Goal: Transaction & Acquisition: Book appointment/travel/reservation

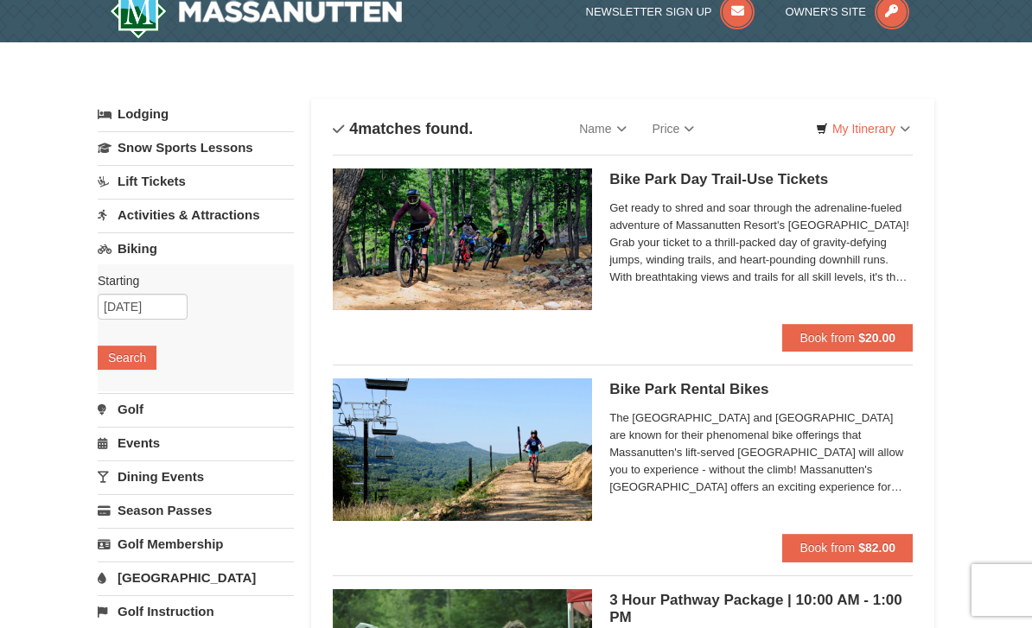
scroll to position [17, 0]
click at [867, 336] on strong "$20.00" at bounding box center [876, 339] width 37 height 14
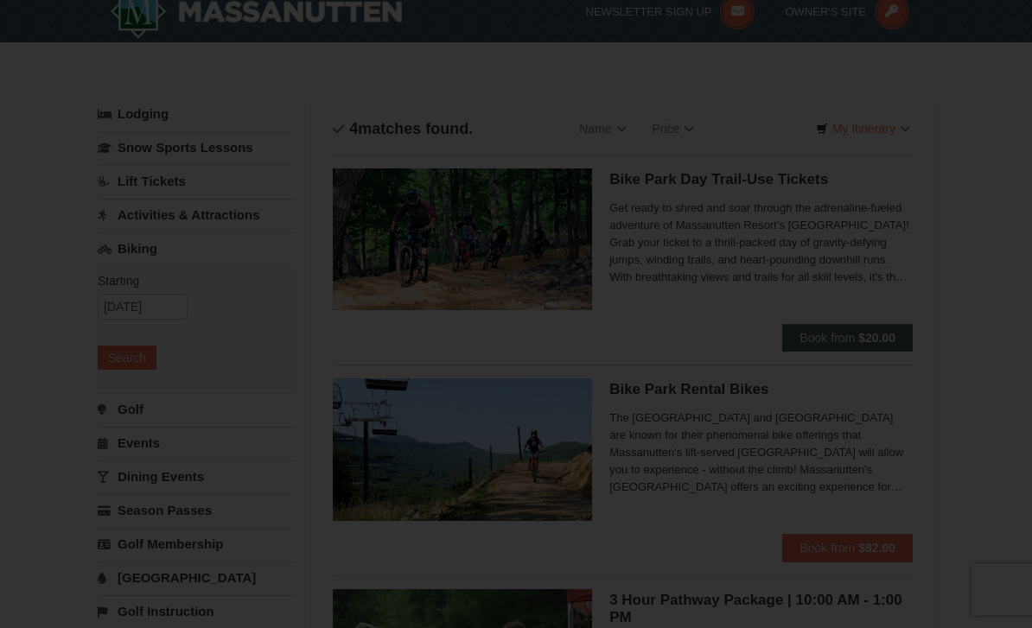
scroll to position [18, 0]
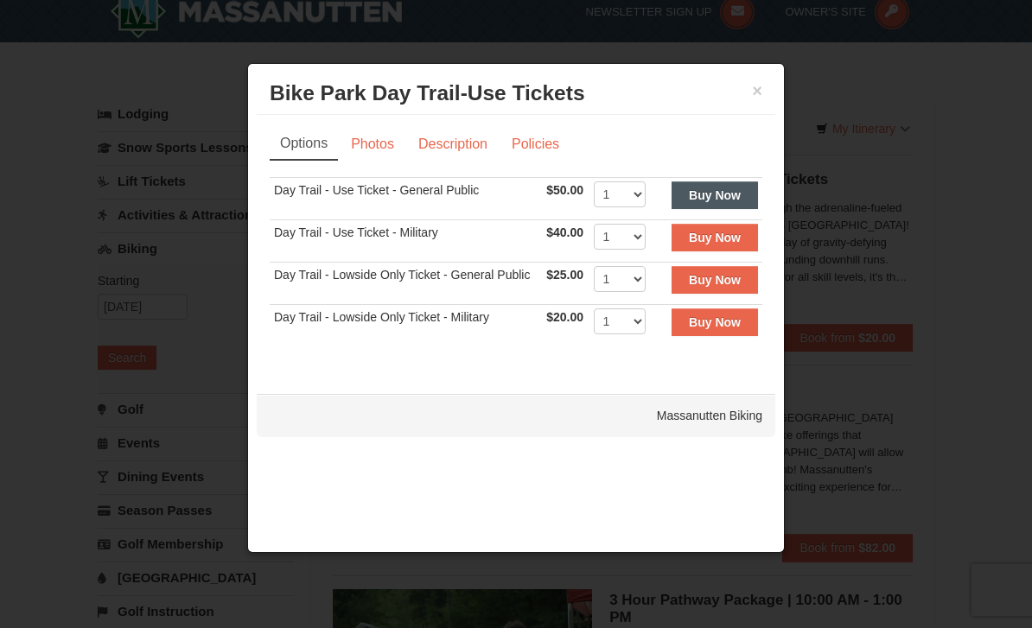
click at [716, 194] on strong "Buy Now" at bounding box center [715, 195] width 52 height 14
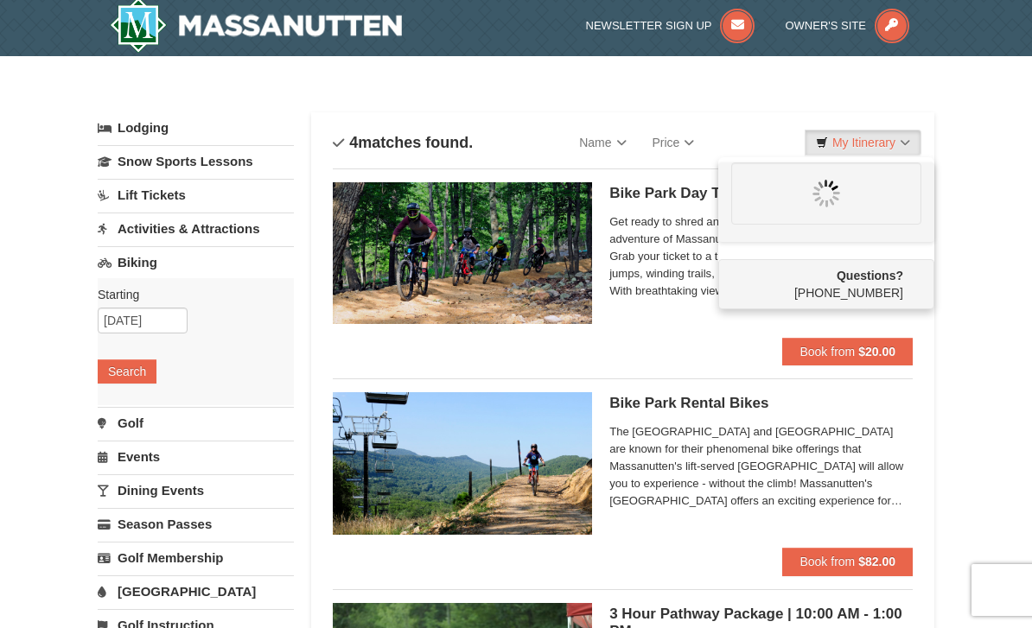
scroll to position [5, 0]
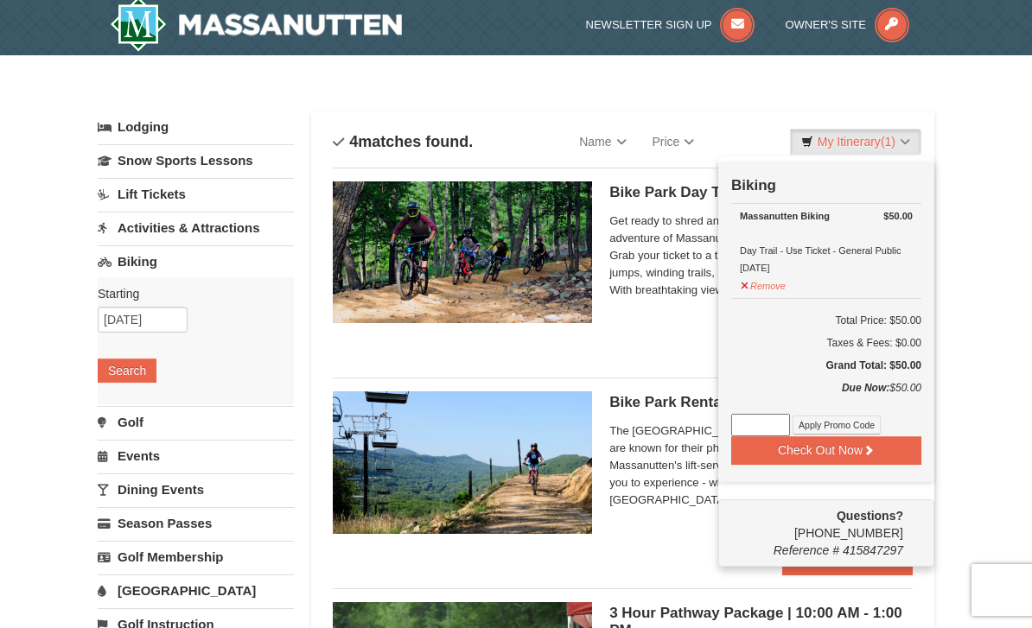
click at [976, 429] on div "× Categories List Filter My Itinerary (1) Check Out Now Biking $50.00 Massanutt…" at bounding box center [516, 592] width 1032 height 1074
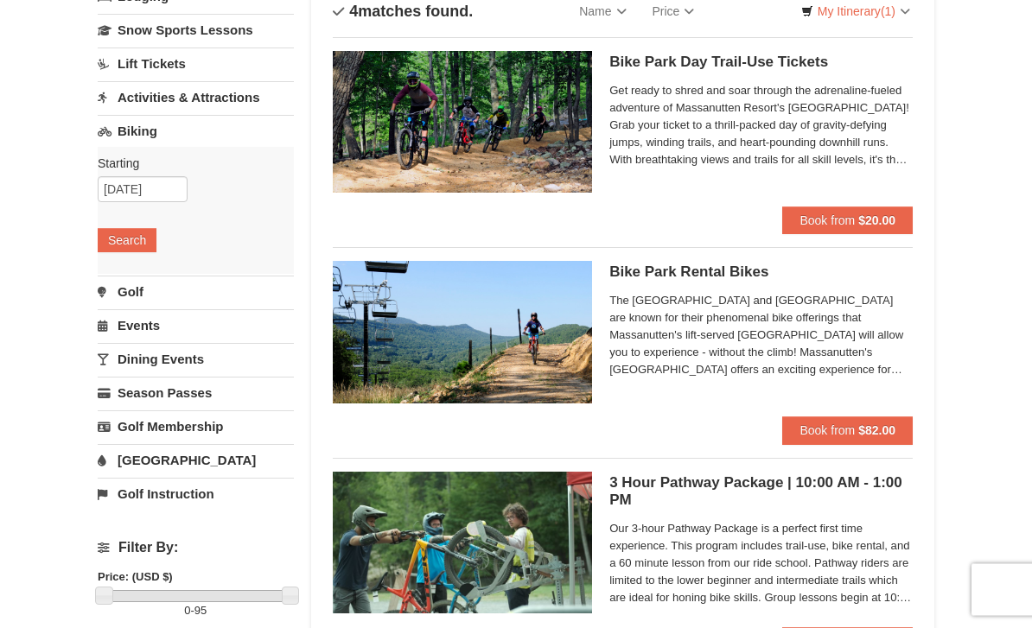
scroll to position [136, 0]
click at [854, 432] on span "Book from" at bounding box center [826, 430] width 55 height 14
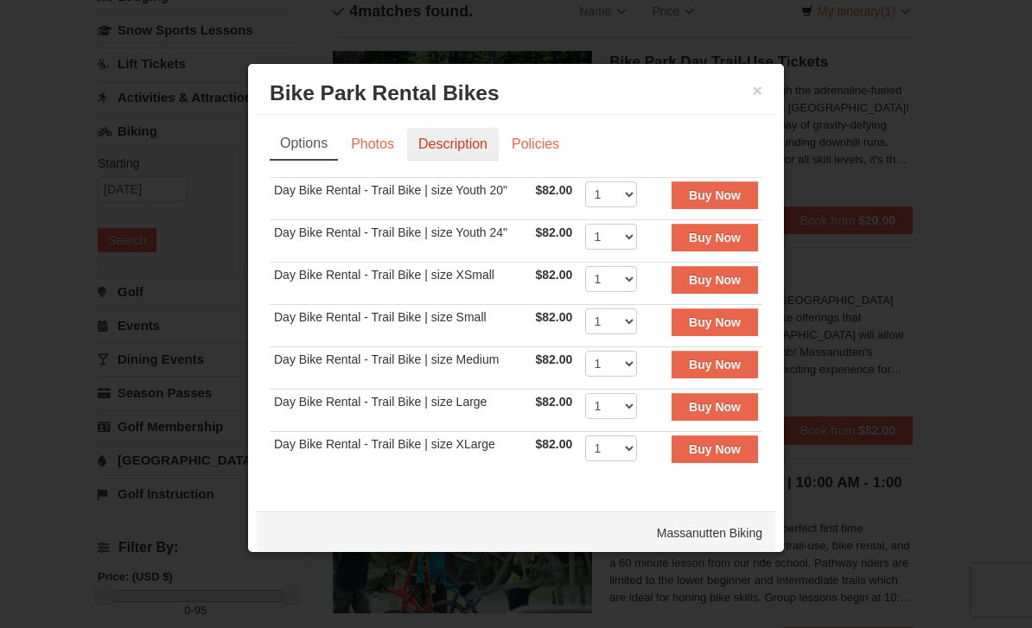
click at [445, 157] on link "Description" at bounding box center [453, 144] width 92 height 33
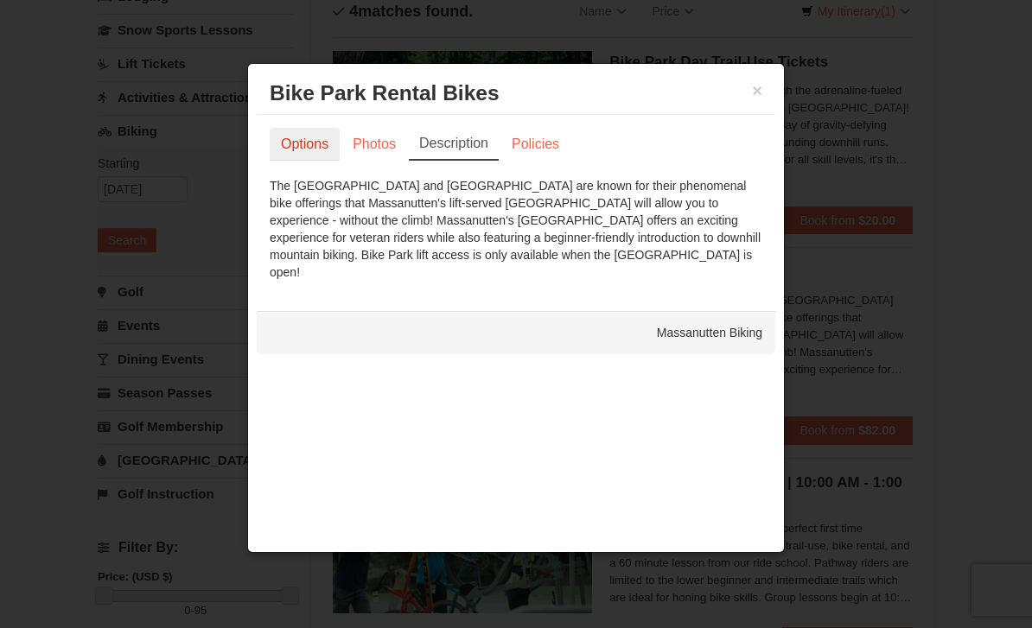
click at [293, 156] on link "Options" at bounding box center [305, 144] width 70 height 33
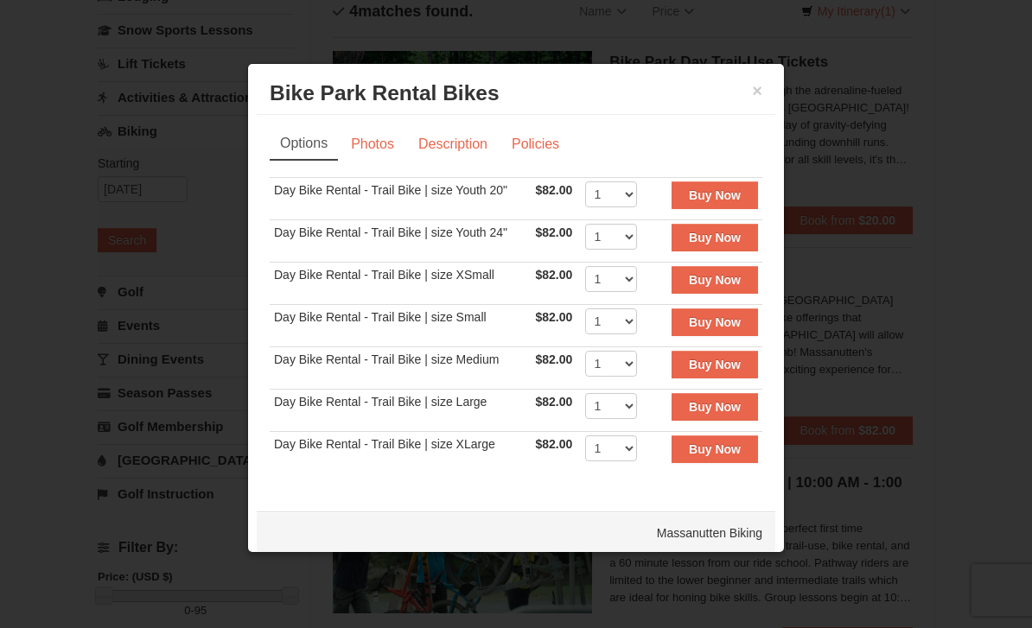
click at [497, 401] on td "Day Bike Rental - Trail Bike | size Large" at bounding box center [400, 410] width 261 height 42
click at [720, 414] on strong "Buy Now" at bounding box center [715, 407] width 52 height 14
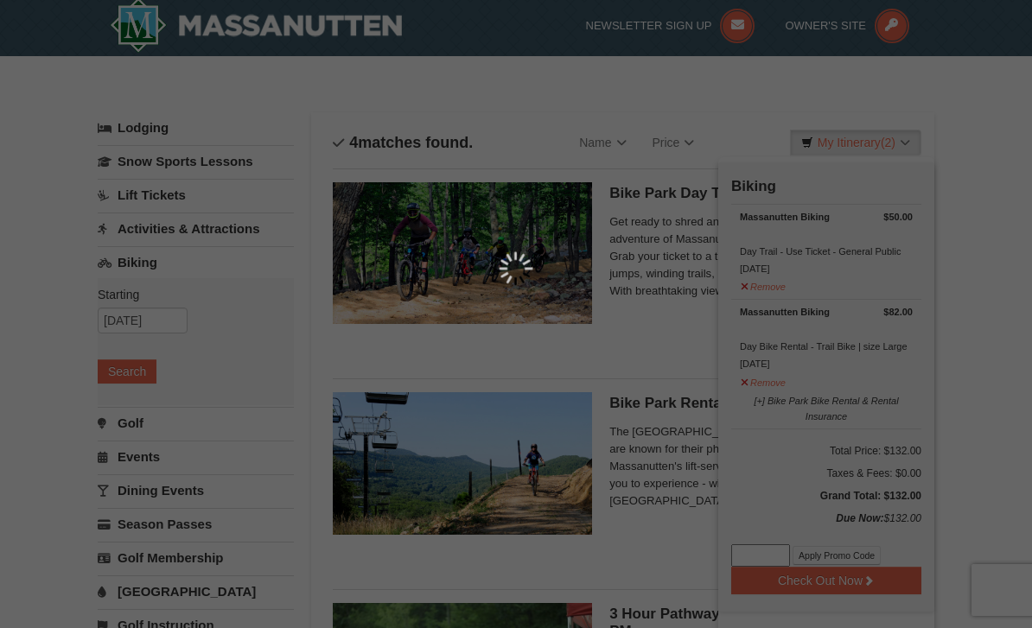
scroll to position [5, 0]
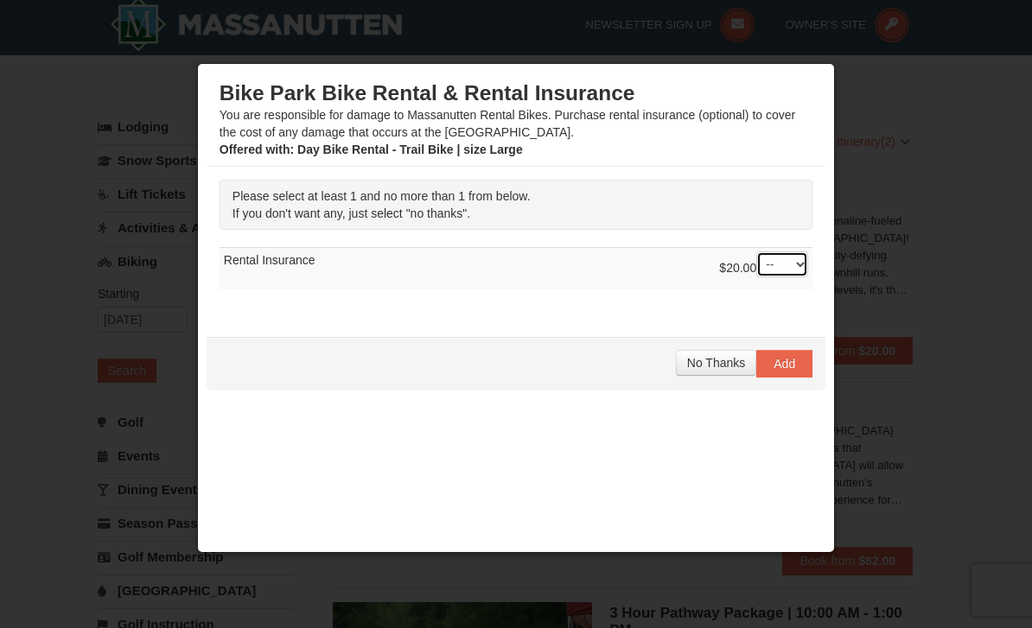
click at [795, 267] on select "-- 01" at bounding box center [782, 264] width 52 height 26
select select "1"
click at [790, 371] on span "Add" at bounding box center [784, 364] width 22 height 14
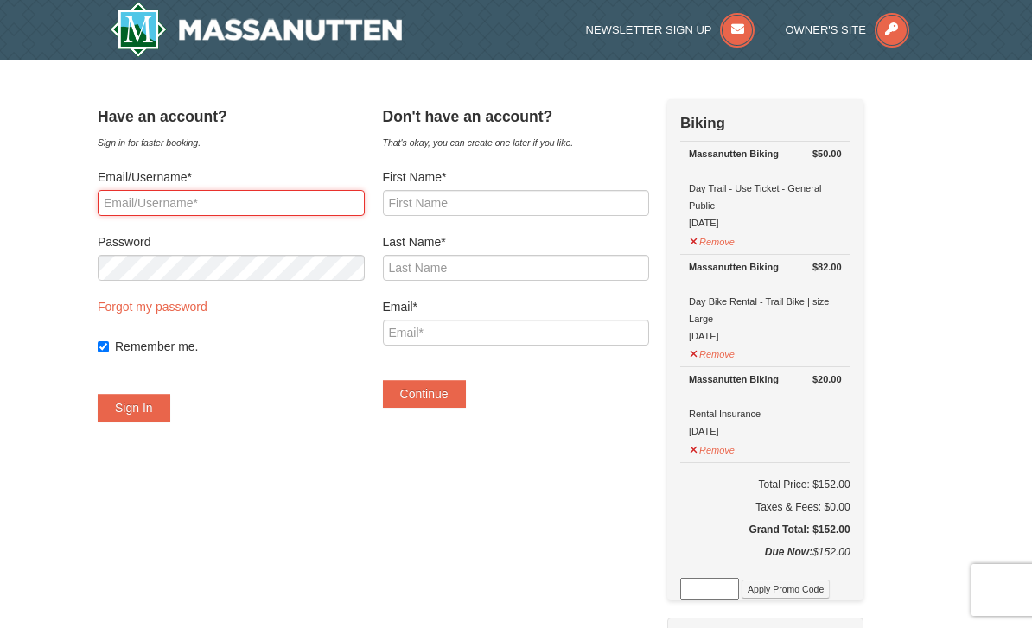
click at [266, 194] on input "Email/Username*" at bounding box center [231, 203] width 267 height 26
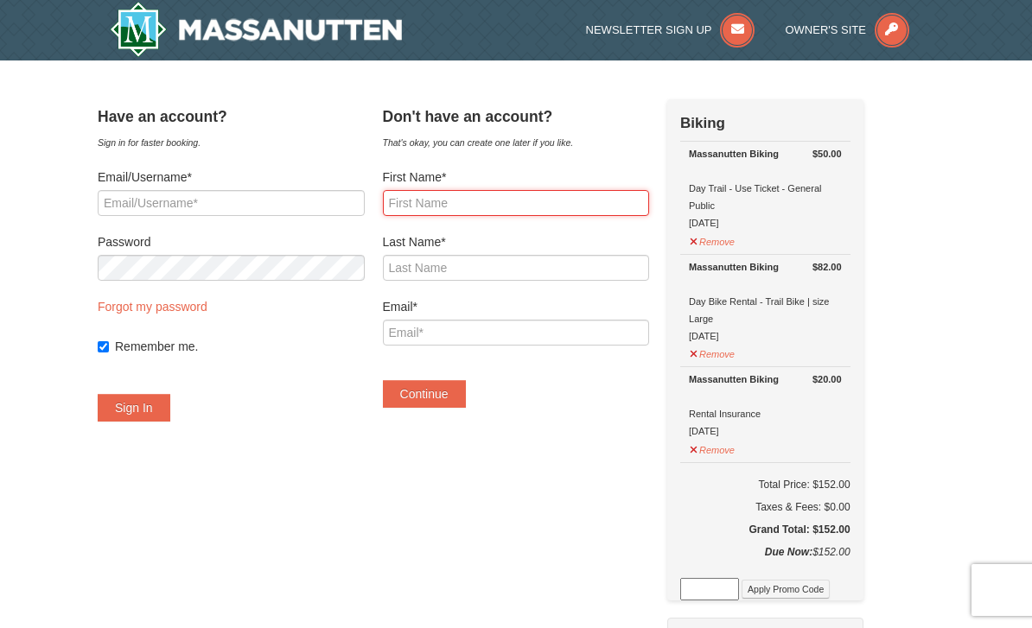
click at [512, 195] on input "First Name*" at bounding box center [516, 203] width 267 height 26
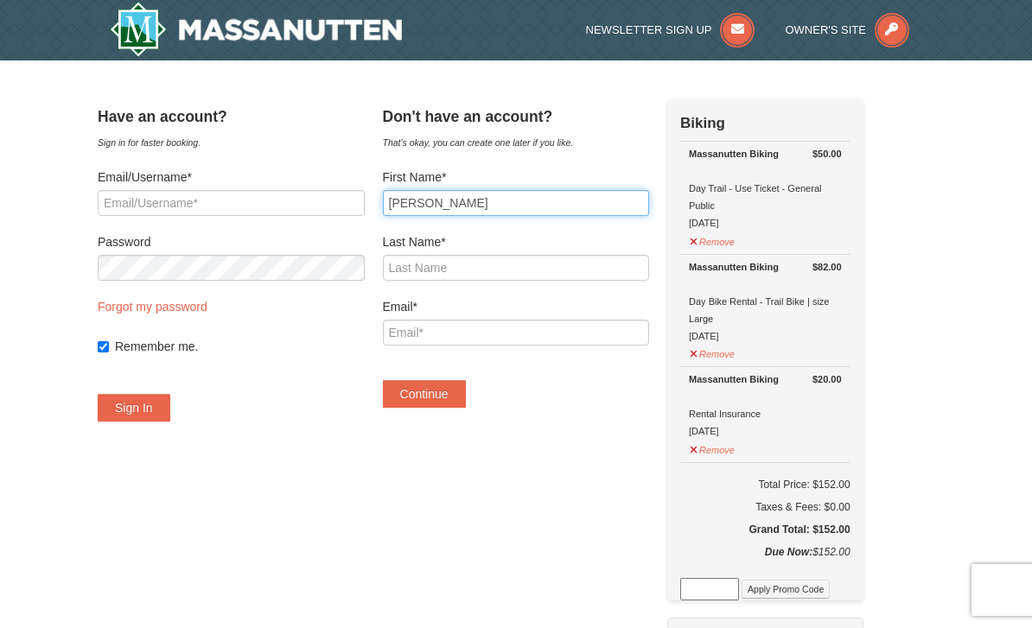
type input "Luis"
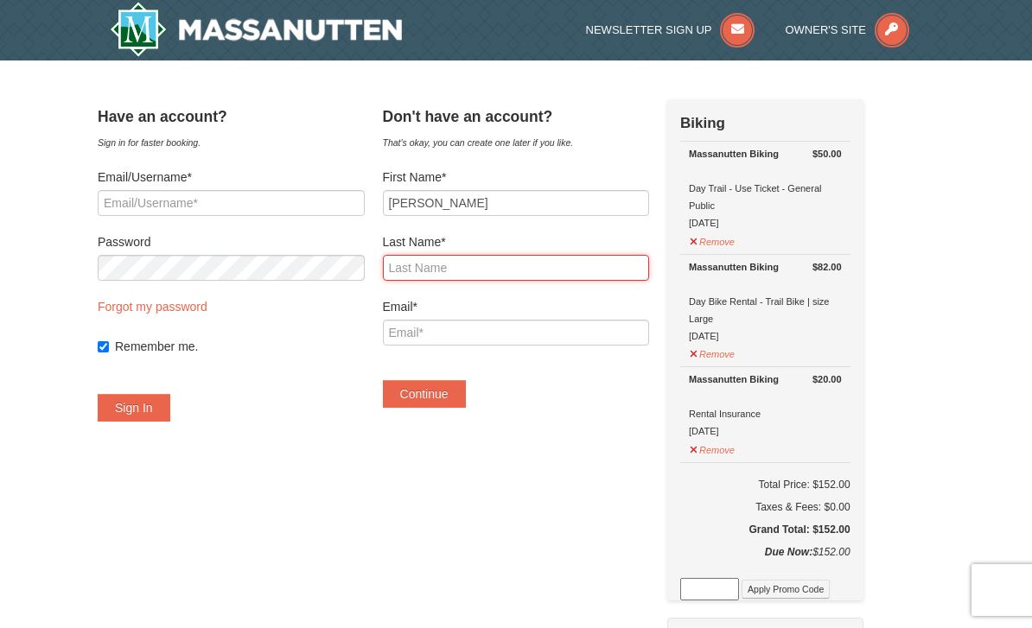
click at [543, 256] on input "Last Name*" at bounding box center [516, 268] width 267 height 26
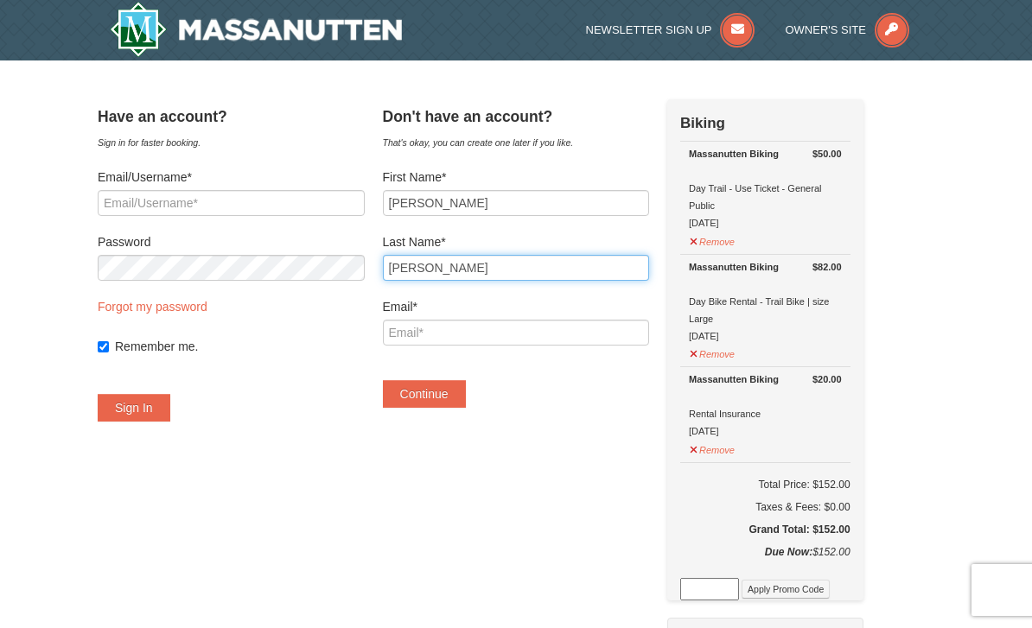
type input "Ramirez Corado"
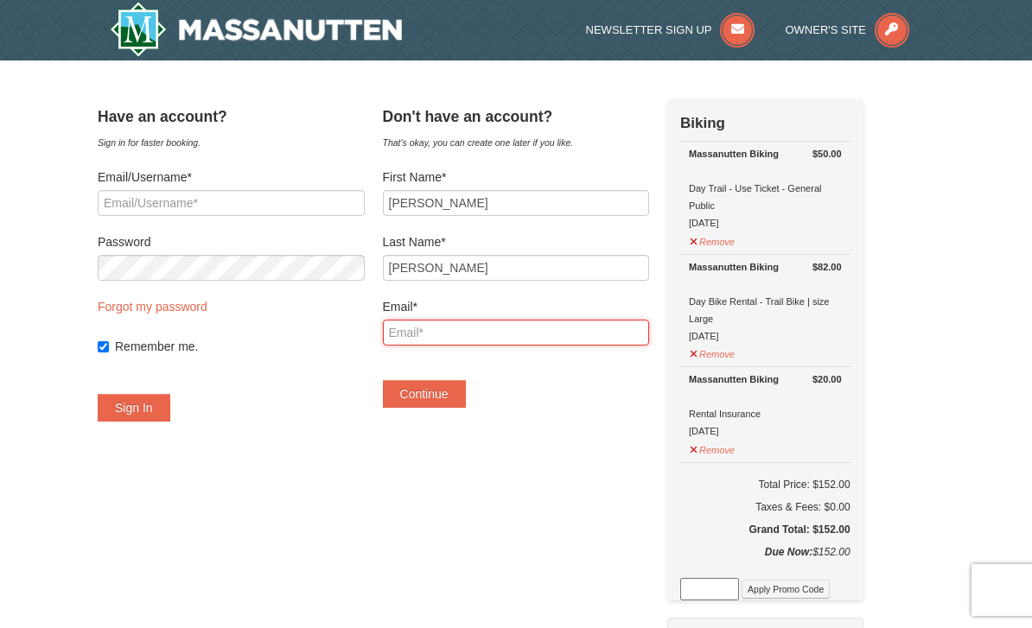
click at [566, 336] on input "Email*" at bounding box center [516, 333] width 267 height 26
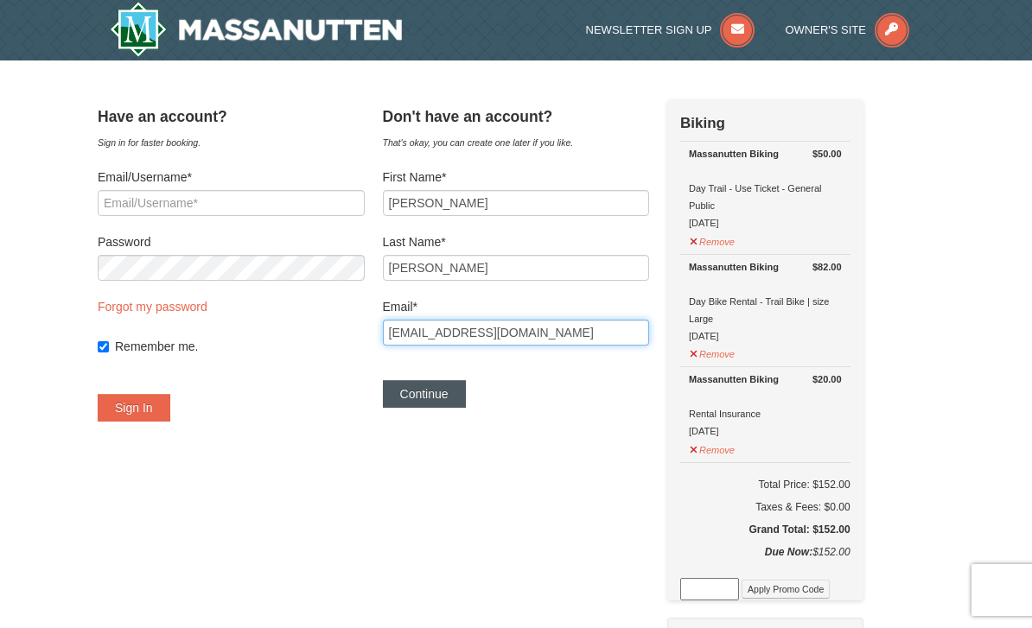
type input "Luisaleram@outlook.com"
click at [448, 401] on button "Continue" at bounding box center [424, 394] width 83 height 28
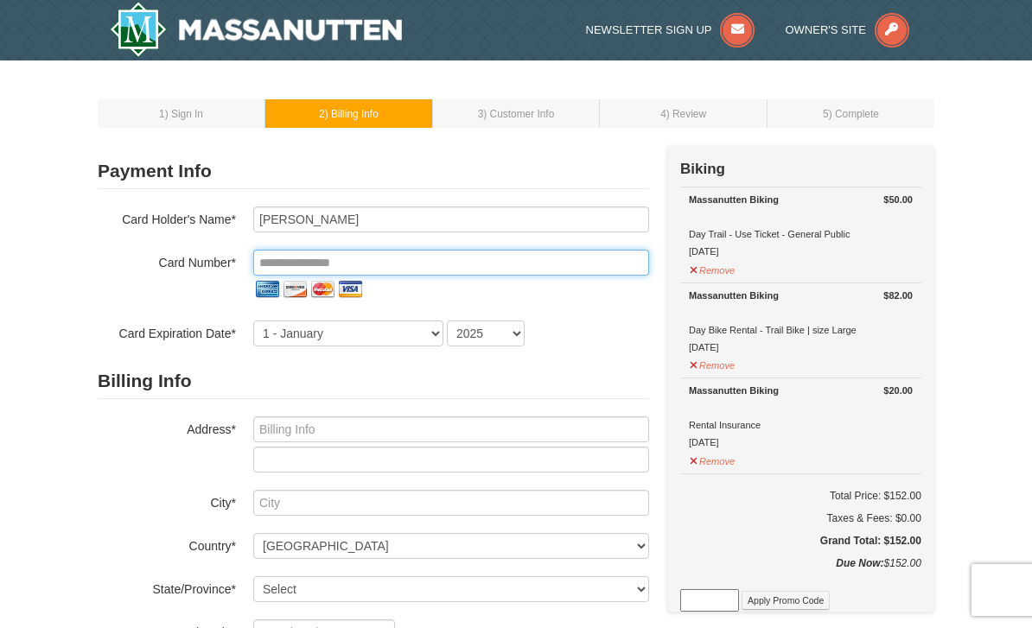
click at [478, 264] on input "tel" at bounding box center [451, 263] width 396 height 26
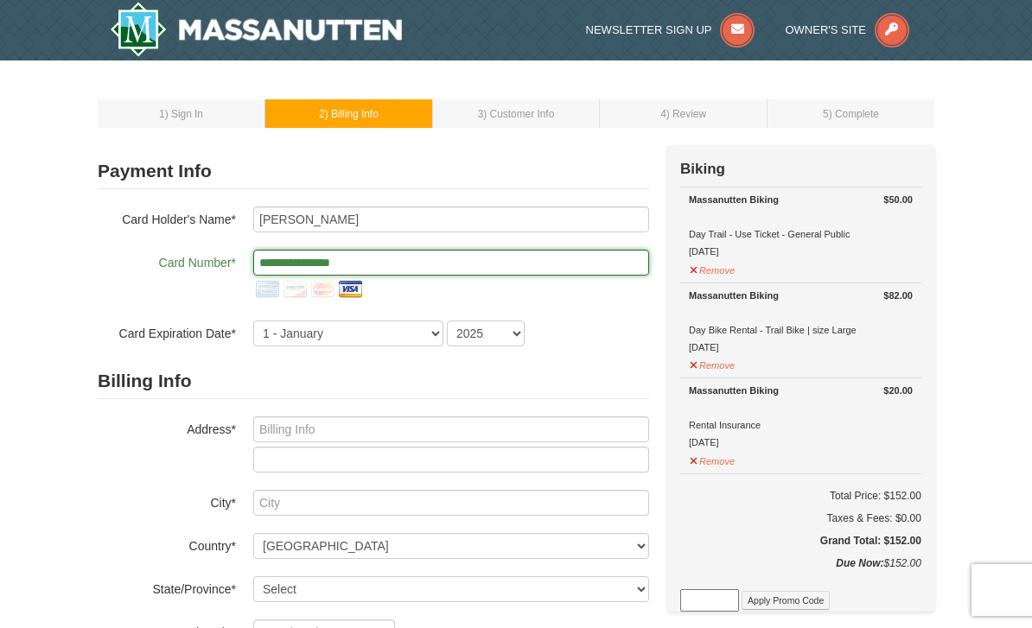
type input "**********"
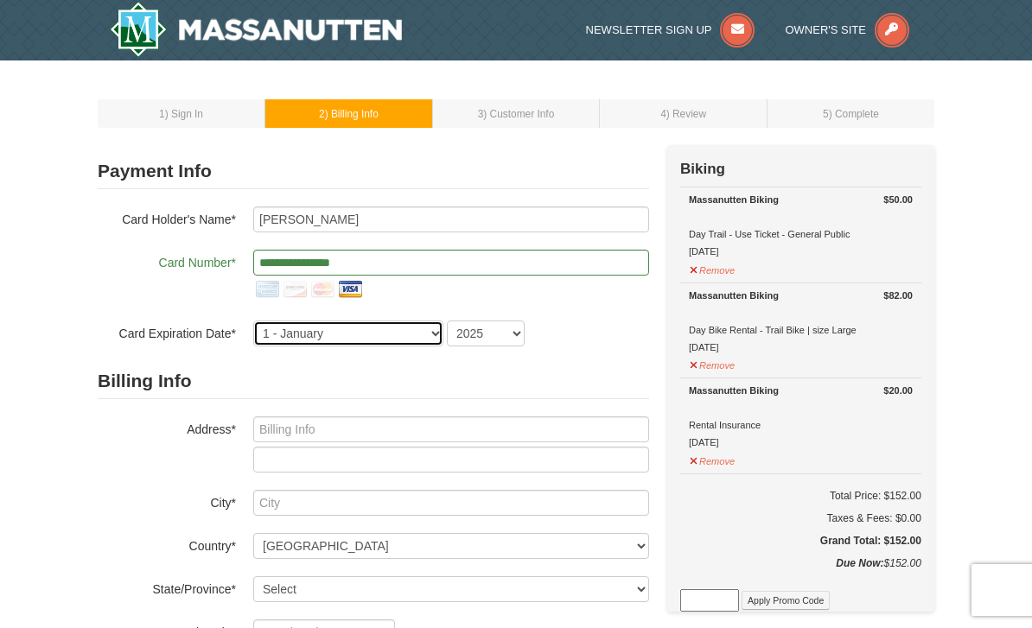
click at [410, 323] on select "1 - January 2 - February 3 - March 4 - April 5 - May 6 - June 7 - July 8 - Augu…" at bounding box center [348, 334] width 190 height 26
select select "5"
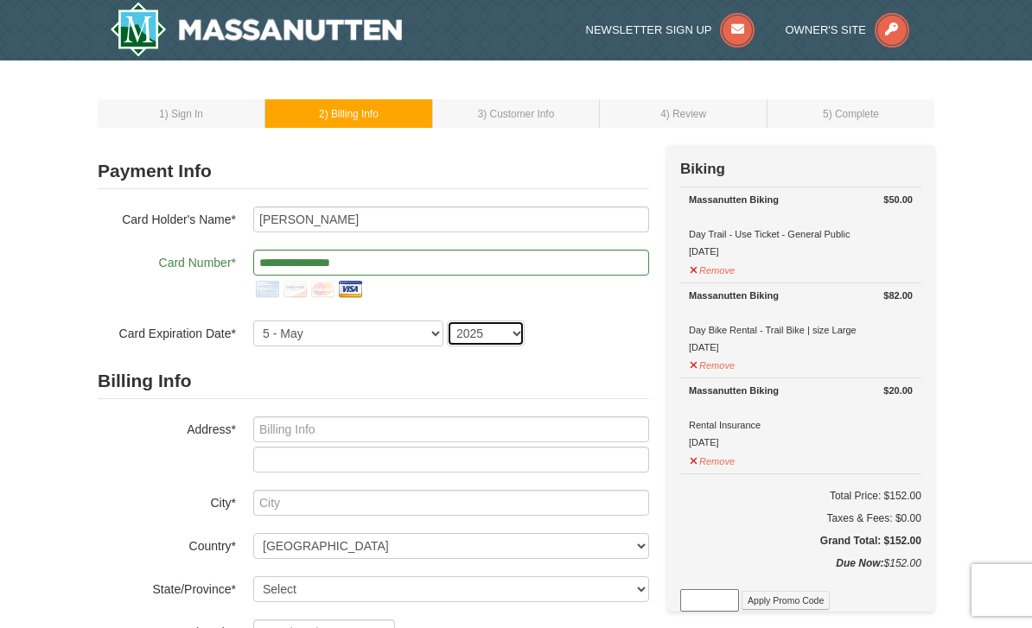
click at [495, 340] on select "2025 2026 2027 2028 2029 2030 2031 2032 2033 2034" at bounding box center [486, 334] width 78 height 26
select select "2029"
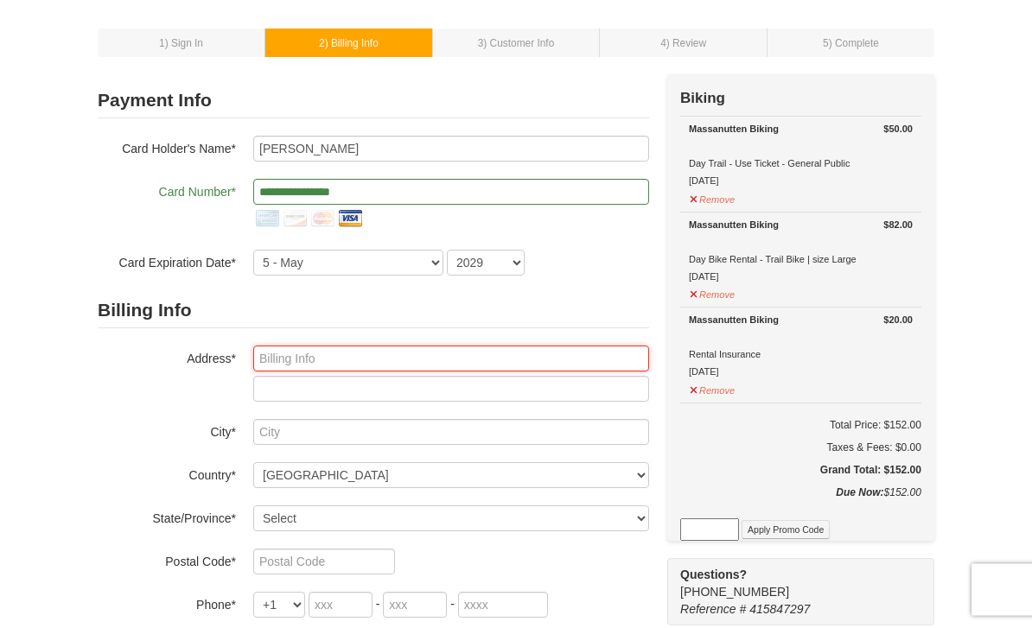
click at [493, 357] on input "text" at bounding box center [451, 360] width 396 height 26
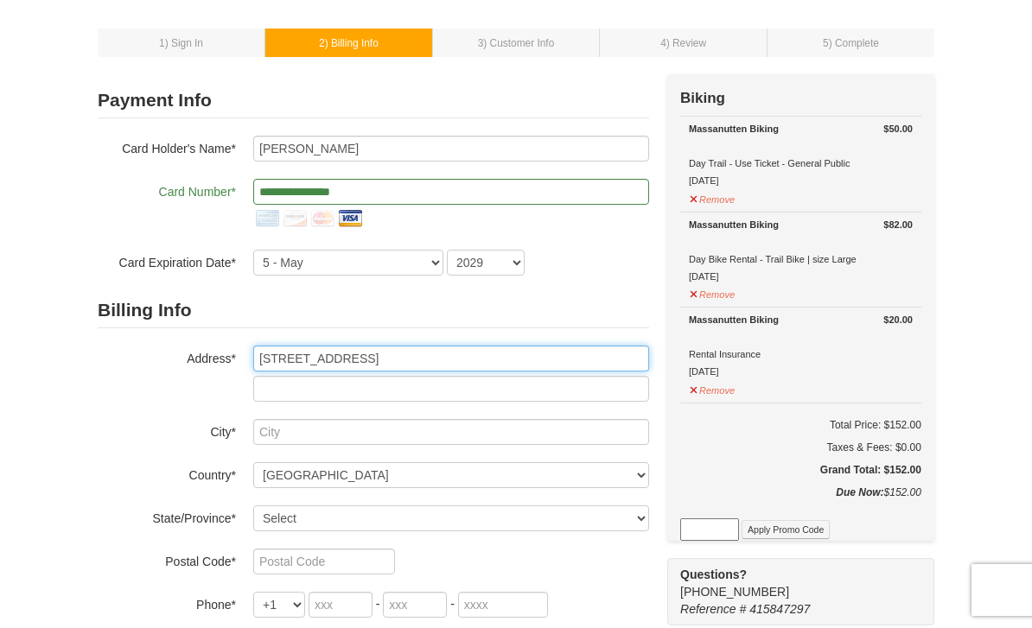
type input "8226 Macbeth St"
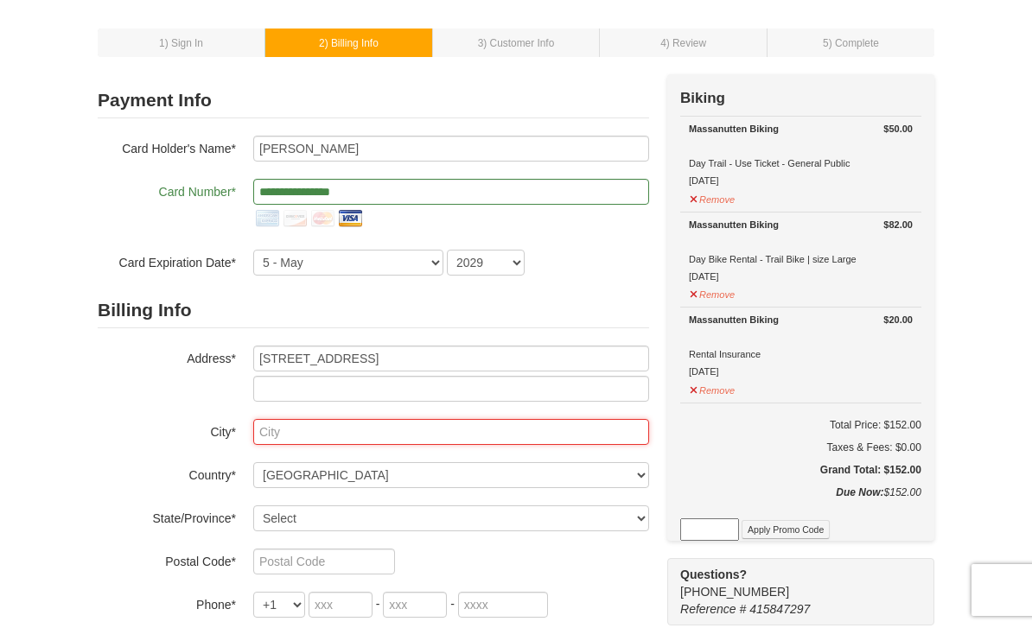
click at [516, 422] on input "text" at bounding box center [451, 432] width 396 height 26
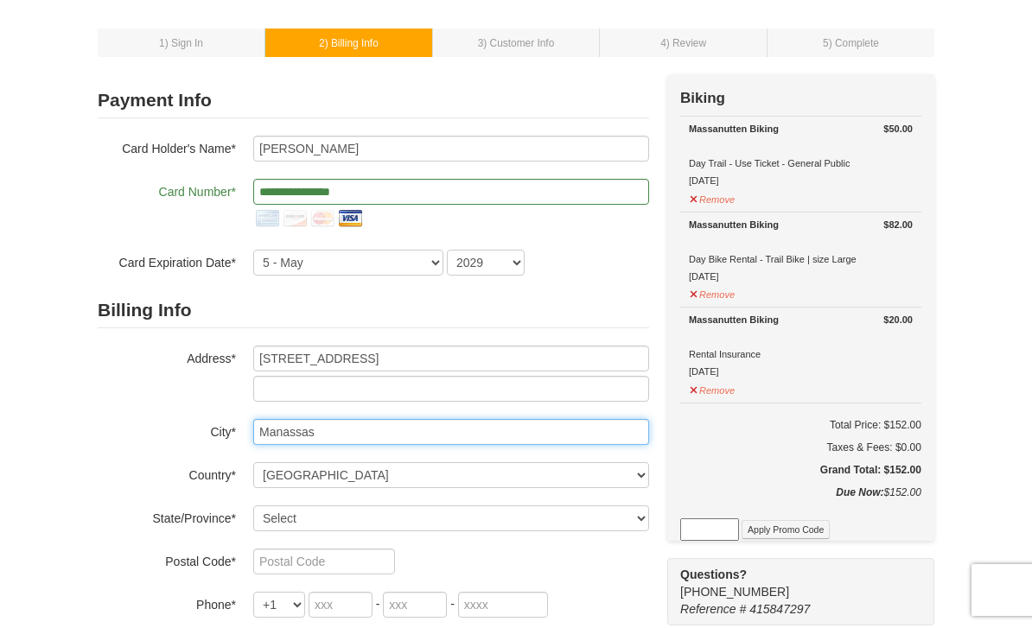
type input "Manassas"
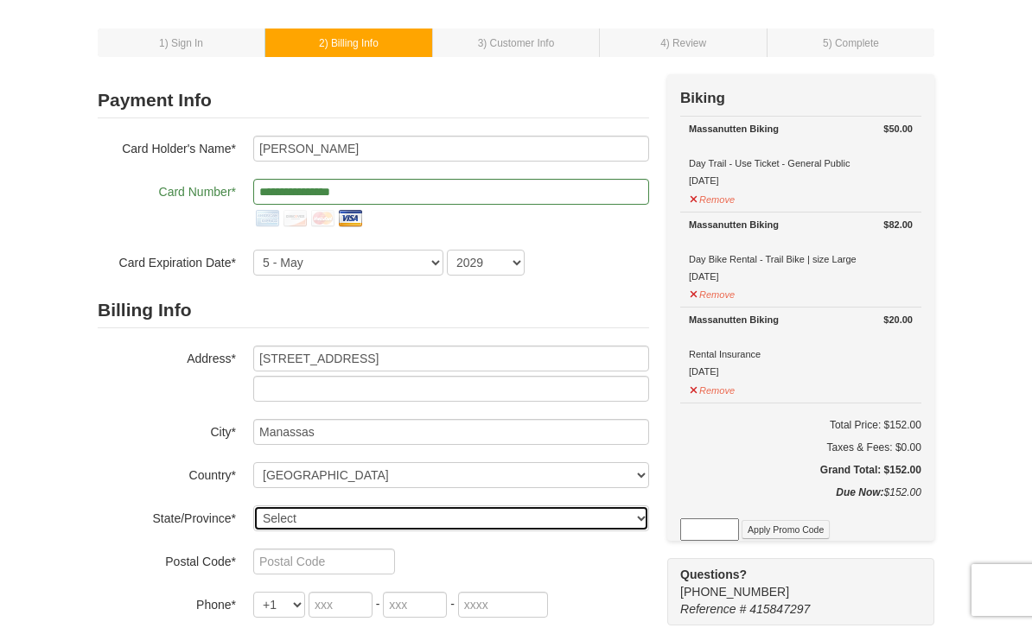
click at [514, 520] on select "Select Alabama Alaska American Samoa Arizona Arkansas California Colorado Conne…" at bounding box center [451, 519] width 396 height 26
select select "VA"
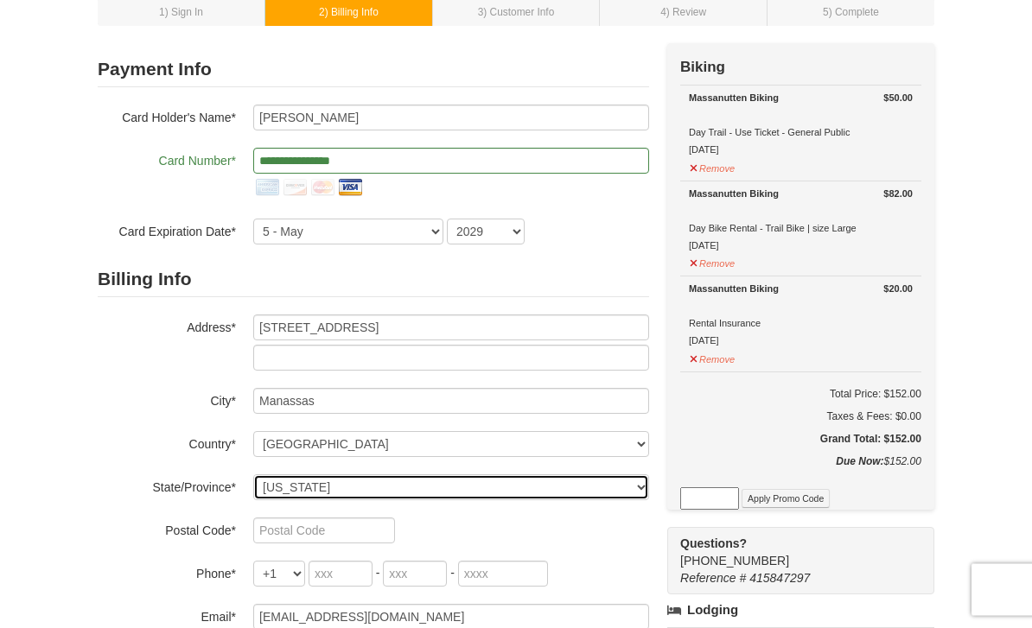
scroll to position [137, 0]
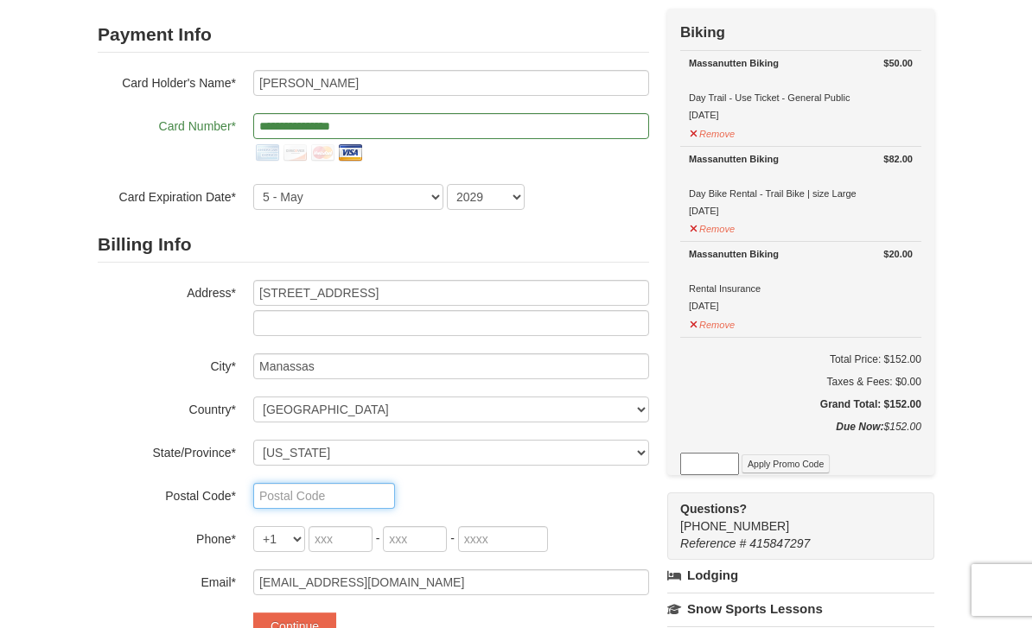
click at [347, 507] on input "text" at bounding box center [324, 496] width 142 height 26
type input "20110"
click at [352, 537] on input "tel" at bounding box center [340, 539] width 64 height 26
type input "804"
click at [423, 544] on input "tel" at bounding box center [415, 539] width 64 height 26
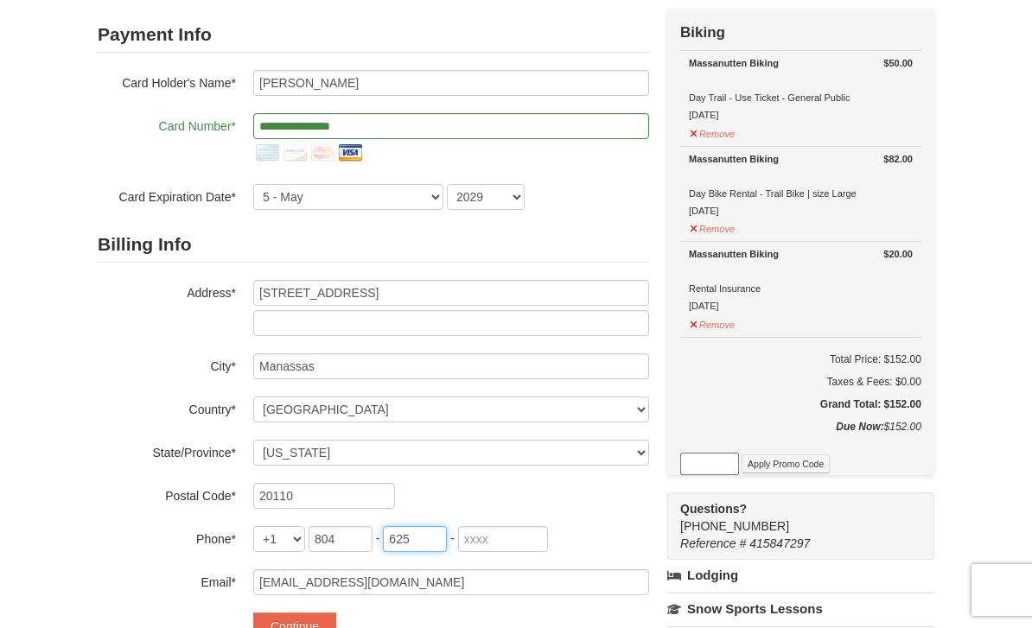
type input "625"
click at [511, 526] on input "tel" at bounding box center [503, 539] width 90 height 26
type input "1351"
click at [301, 627] on button "Continue" at bounding box center [294, 627] width 83 height 28
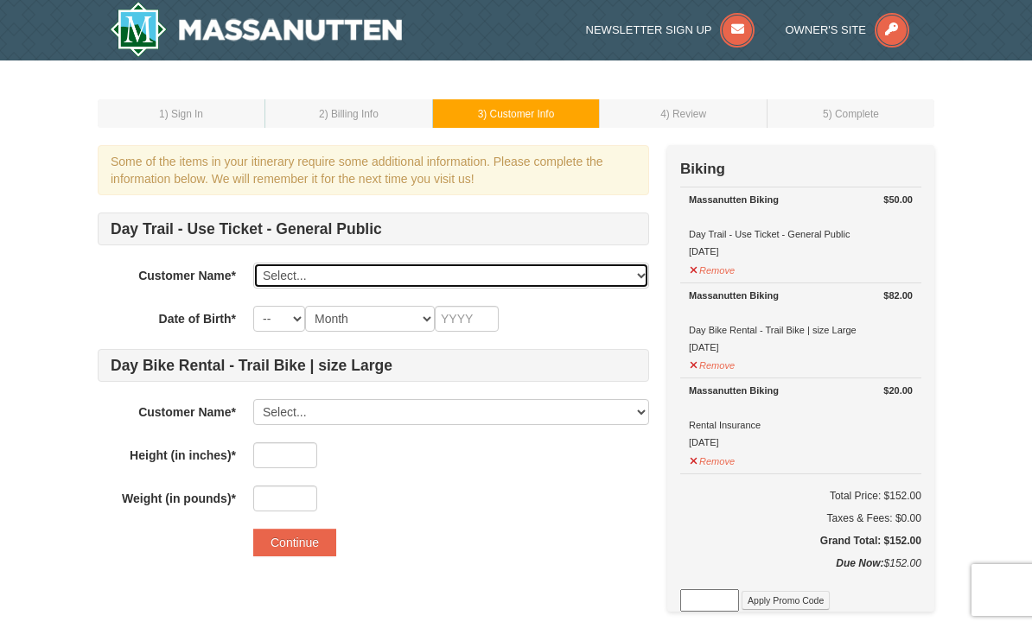
click at [576, 266] on select "Select... [PERSON_NAME] Add New..." at bounding box center [451, 276] width 396 height 26
select select "28223278"
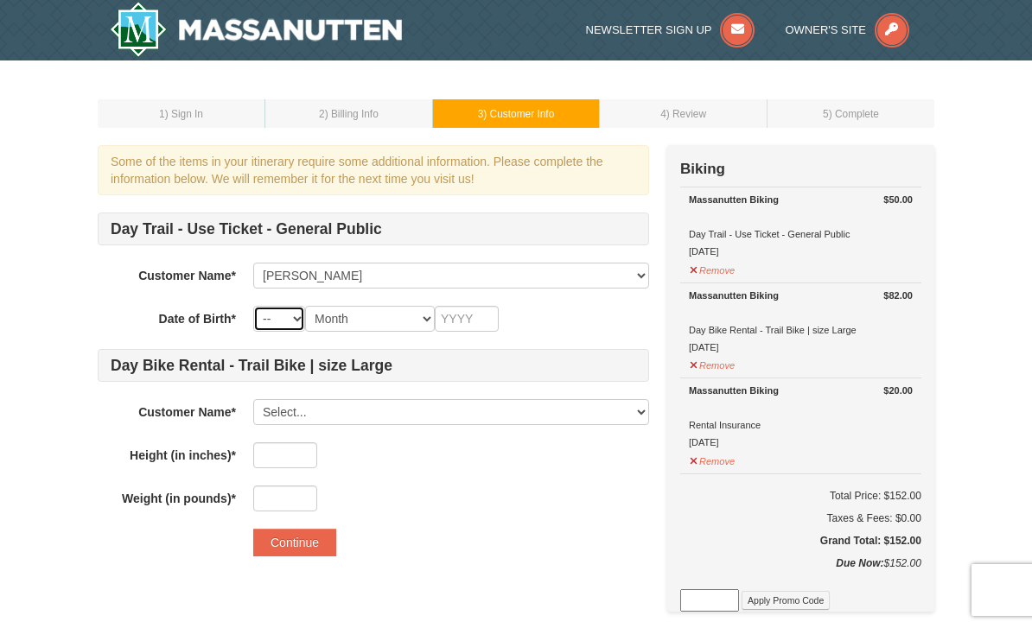
click at [289, 315] on select "-- 01 02 03 04 05 06 07 08 09 10 11 12 13 14 15 16 17 18 19 20 21 22 23 24 25 2…" at bounding box center [279, 319] width 52 height 26
click at [385, 309] on select "Month January February March April May June July August September October Novem…" at bounding box center [370, 319] width 130 height 26
click at [283, 329] on select "-- 01 02 03 04 05 06 07 08 09 10 11 12 13 14 15 16 17 18 19 20 21 22 23 24 25 2…" at bounding box center [279, 319] width 52 height 26
click at [296, 325] on select "-- 01 02 03 04 05 06 07 08 09 10 11 12 13 14 15 16 17 18 19 20 21 22 23 24 25 2…" at bounding box center [279, 319] width 52 height 26
select select "09"
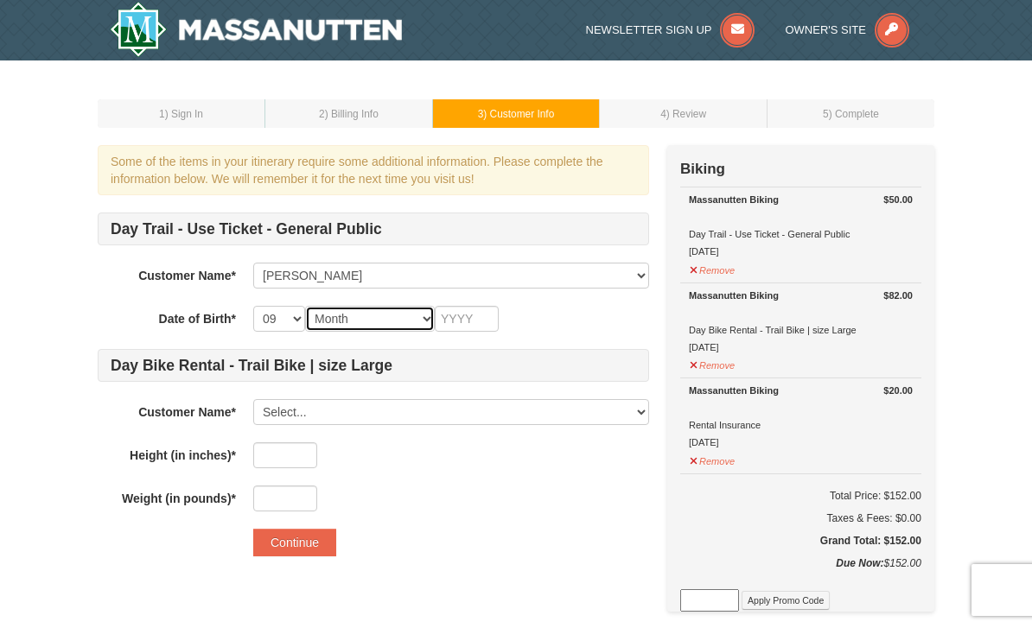
click at [391, 320] on select "Month January February March April May June July August September October Novem…" at bounding box center [370, 319] width 130 height 26
select select "02"
click at [475, 308] on input "text" at bounding box center [467, 319] width 64 height 26
type input "1996"
click at [402, 414] on select "Select... [PERSON_NAME] Add New..." at bounding box center [451, 412] width 396 height 26
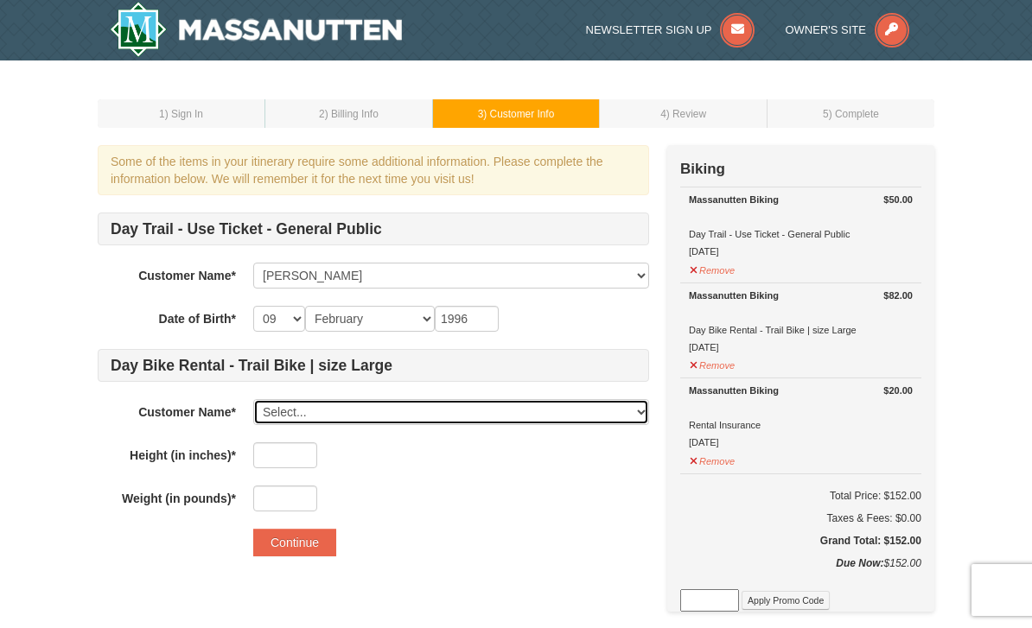
select select "28223278"
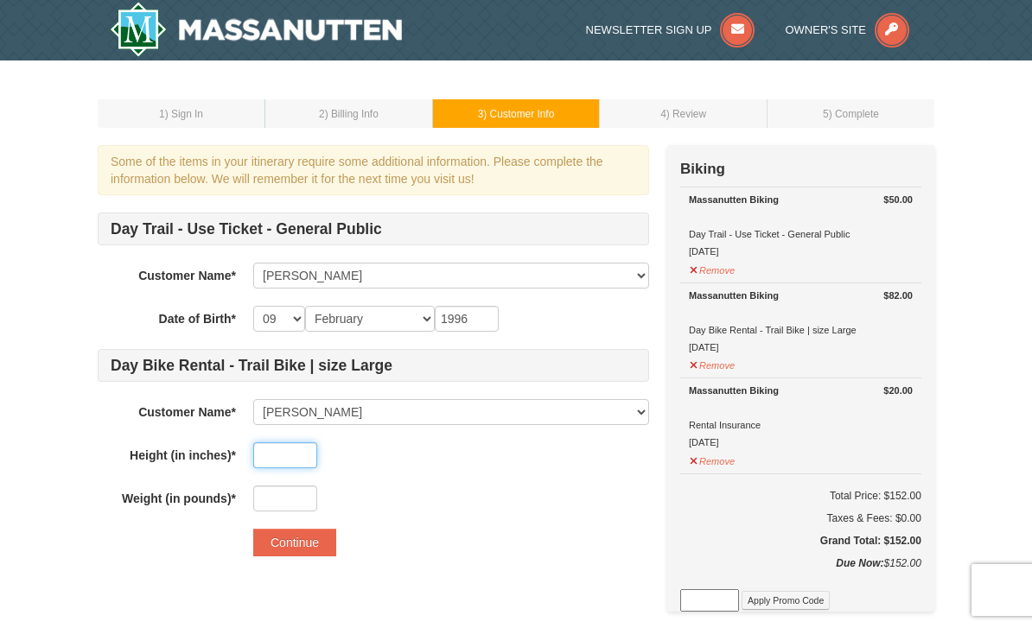
click at [294, 455] on input "text" at bounding box center [285, 455] width 64 height 26
type input "5"
click at [290, 494] on input "text" at bounding box center [285, 499] width 64 height 26
click at [289, 460] on input "5" at bounding box center [285, 455] width 64 height 26
type input "70"
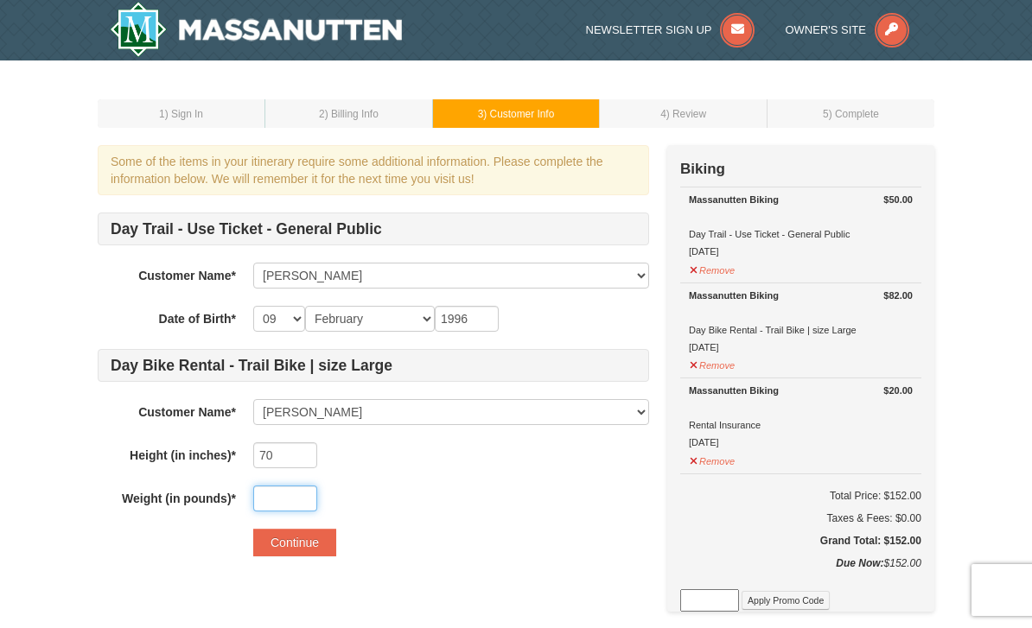
click at [276, 493] on input "text" at bounding box center [285, 499] width 64 height 26
type input "240"
click at [296, 461] on input "70" at bounding box center [285, 455] width 64 height 26
type input "70"
click at [289, 544] on button "Continue" at bounding box center [294, 543] width 83 height 28
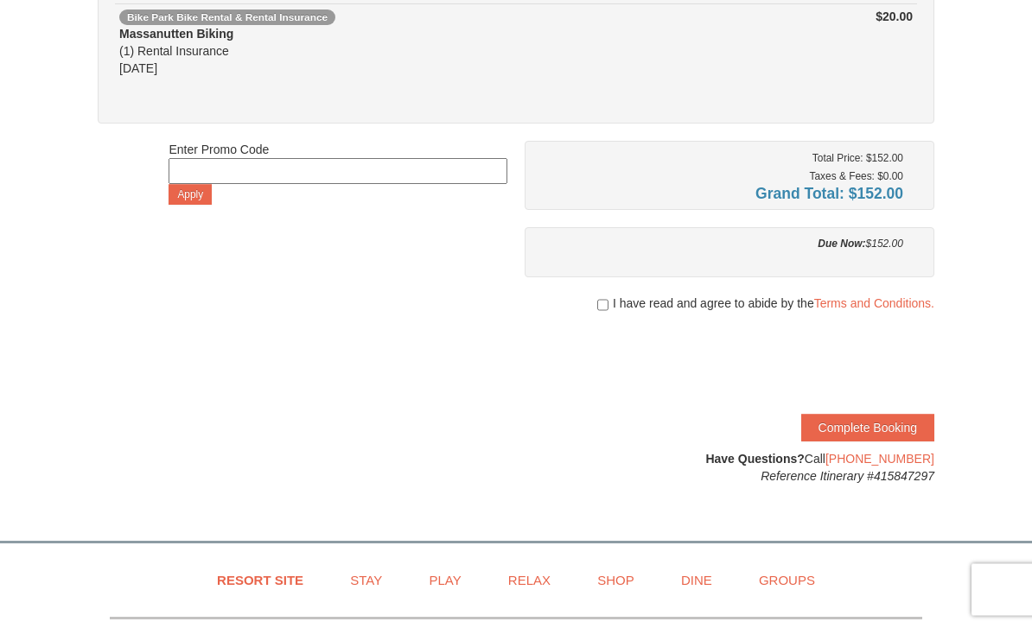
scroll to position [360, 0]
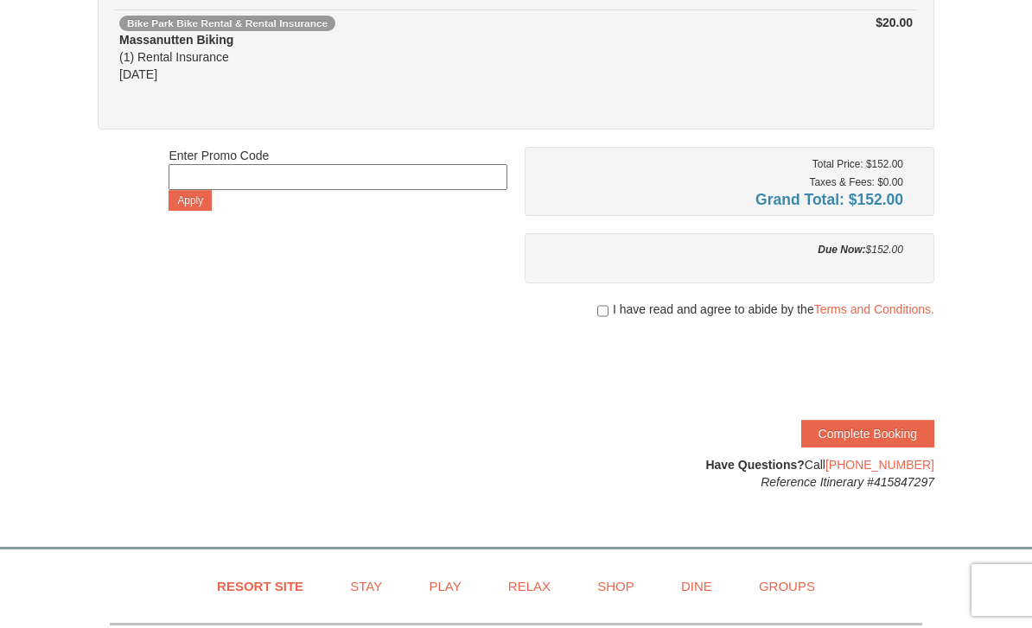
click at [597, 306] on input "checkbox" at bounding box center [602, 311] width 11 height 14
checkbox input "true"
click at [855, 434] on button "Complete Booking" at bounding box center [867, 434] width 133 height 28
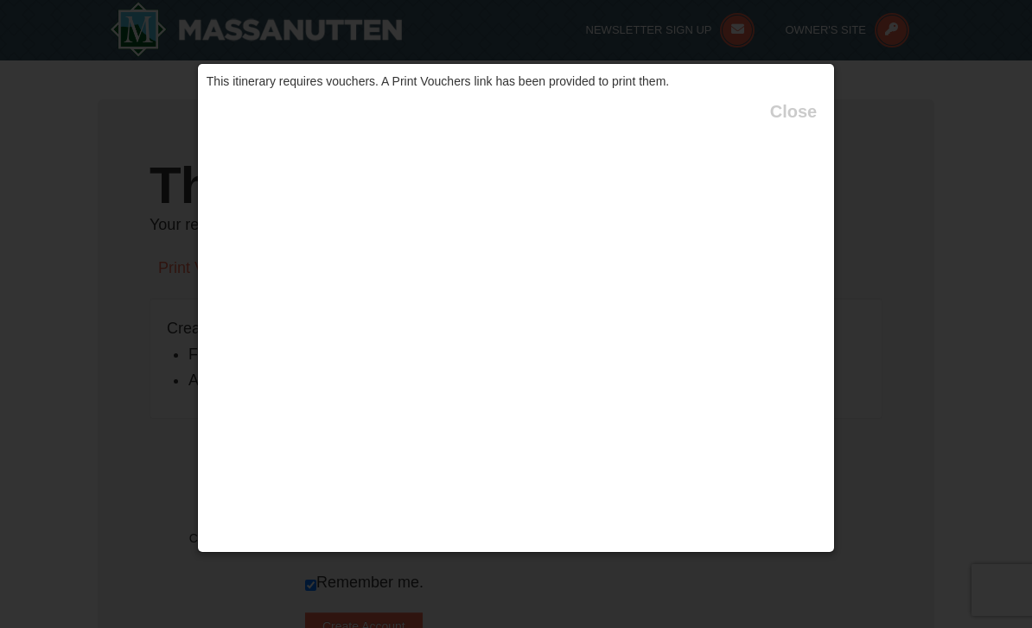
click at [722, 188] on div "This itinerary requires vouchers. A Print Vouchers link has been provided to pr…" at bounding box center [516, 308] width 638 height 490
click at [489, 353] on div "This itinerary requires vouchers. A Print Vouchers link has been provided to pr…" at bounding box center [516, 308] width 638 height 490
click at [798, 93] on div "This itinerary requires vouchers. A Print Vouchers link has been provided to pr…" at bounding box center [516, 308] width 638 height 490
click at [801, 114] on button "Close" at bounding box center [793, 111] width 47 height 17
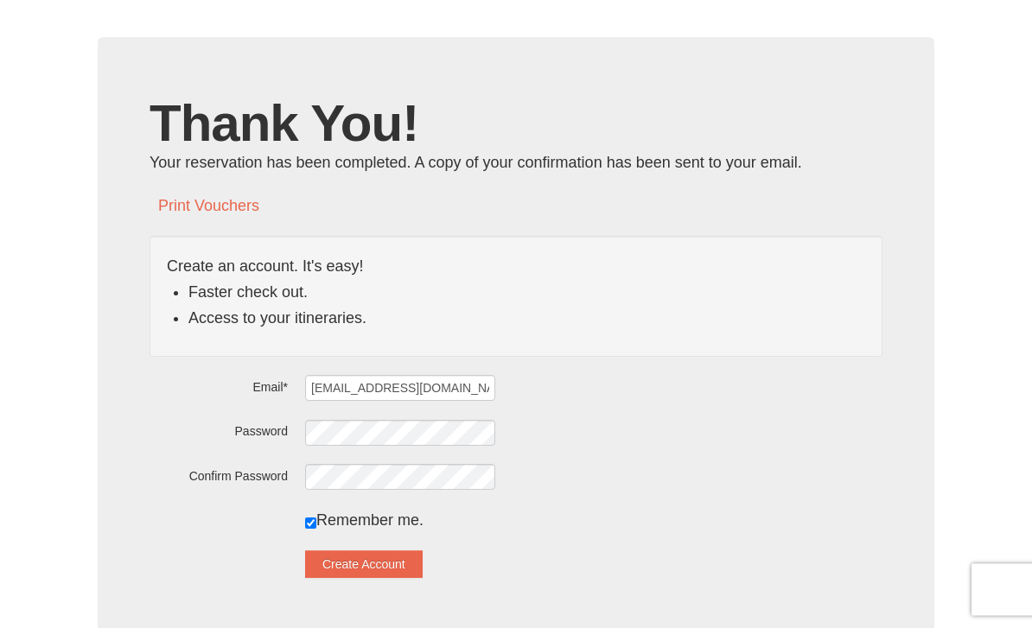
scroll to position [68, 0]
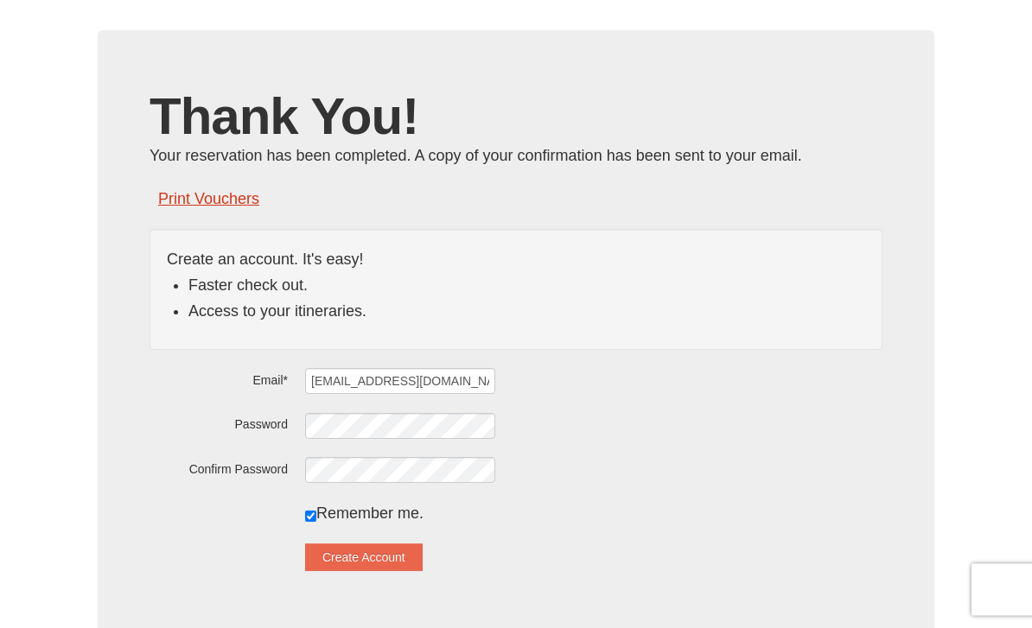
click at [240, 207] on link "Print Vouchers" at bounding box center [208, 199] width 101 height 17
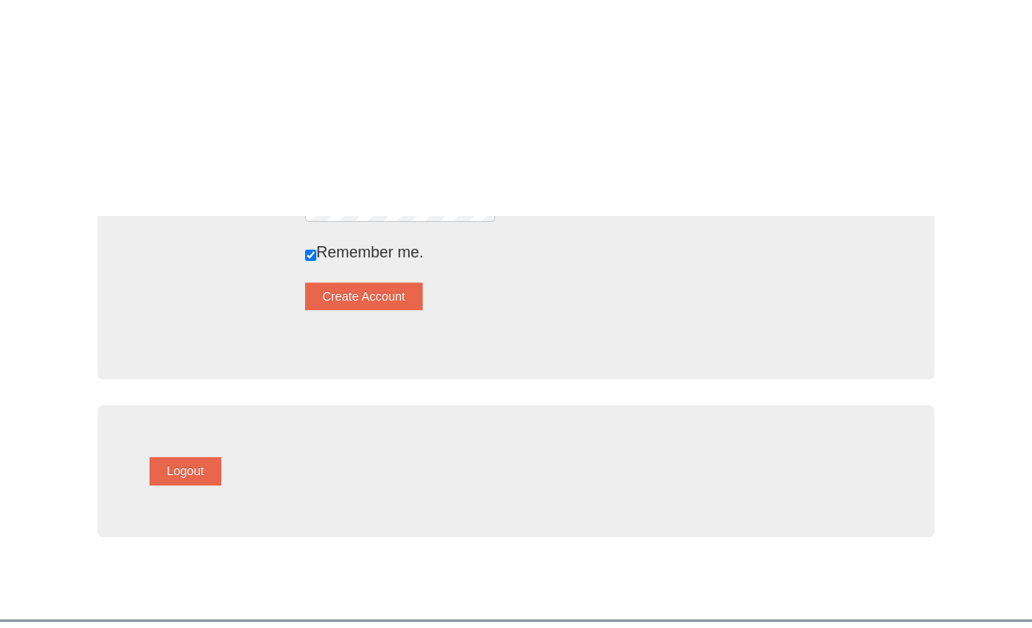
scroll to position [0, 0]
